Goal: Task Accomplishment & Management: Manage account settings

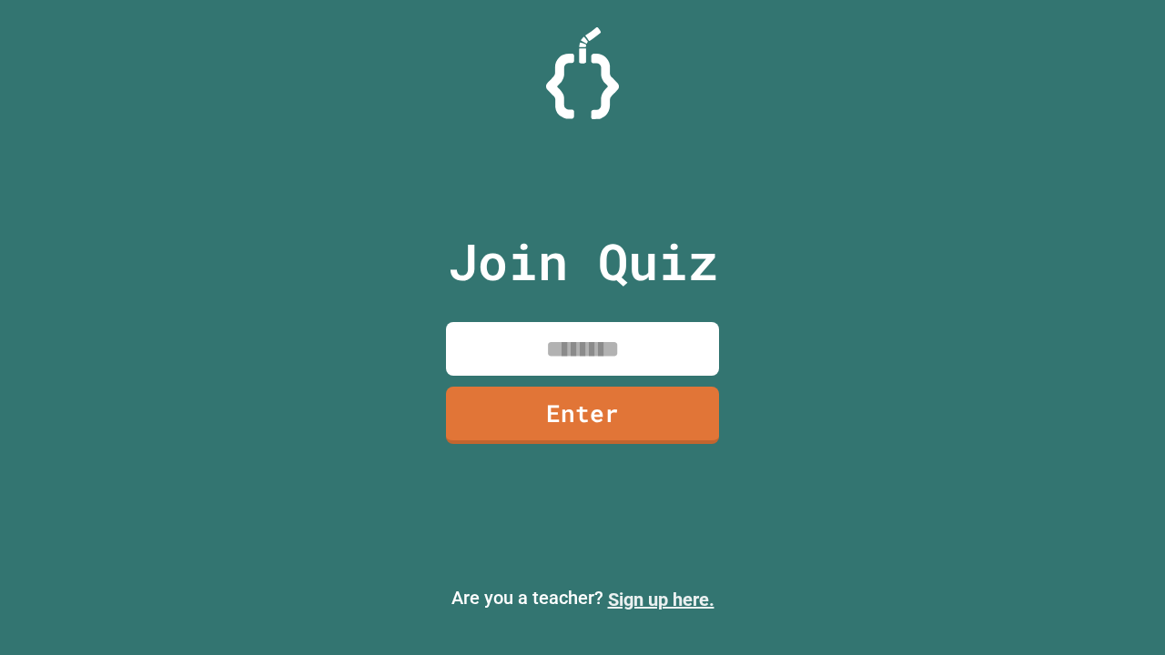
click at [661, 600] on link "Sign up here." at bounding box center [661, 600] width 107 height 22
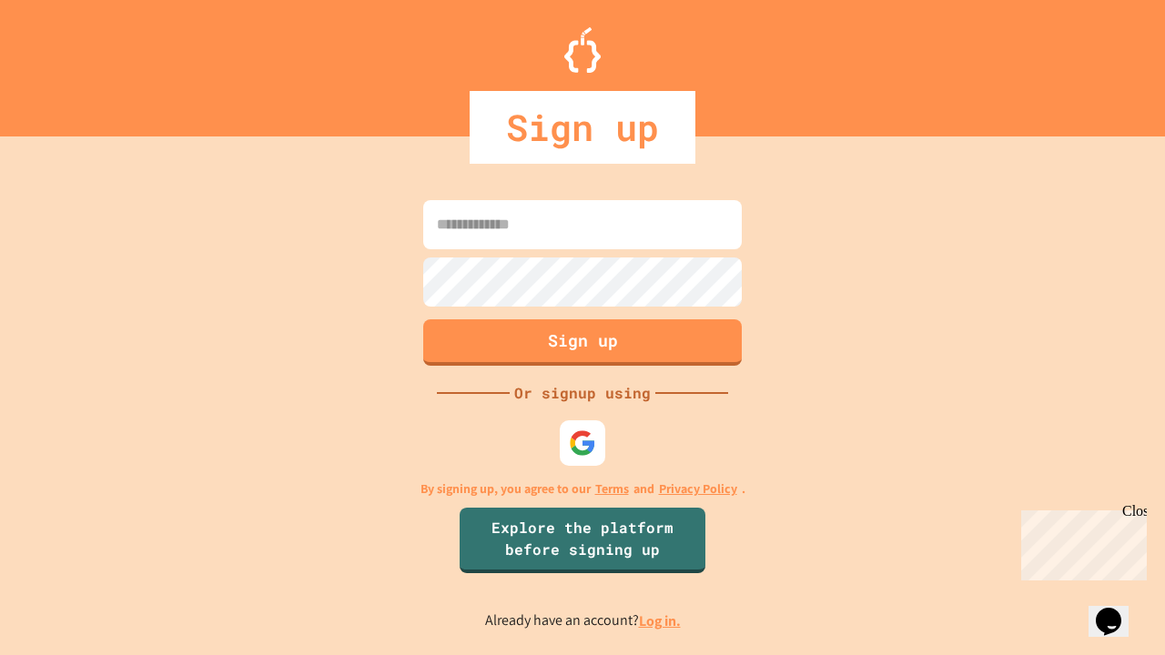
click at [661, 621] on link "Log in." at bounding box center [660, 621] width 42 height 19
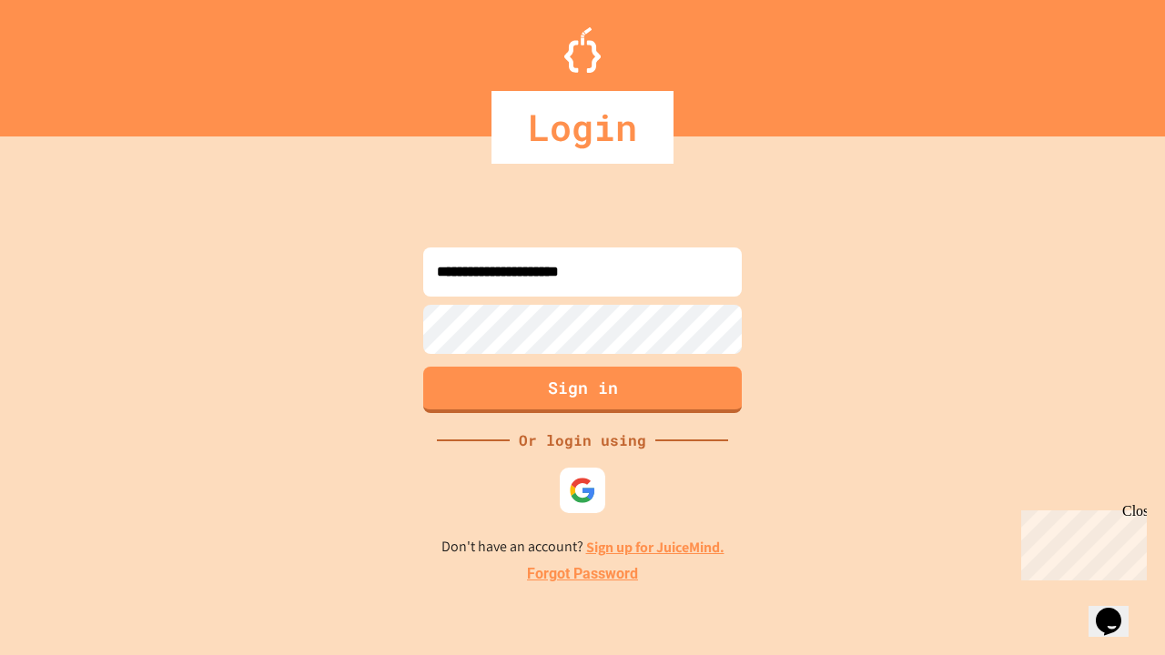
type input "**********"
